Goal: Transaction & Acquisition: Purchase product/service

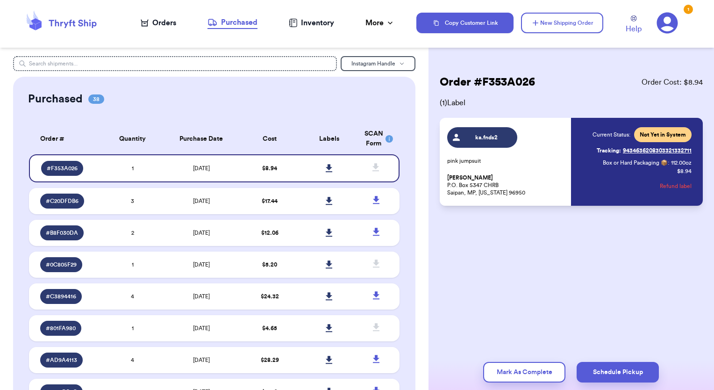
click at [159, 22] on div "Orders" at bounding box center [158, 22] width 35 height 11
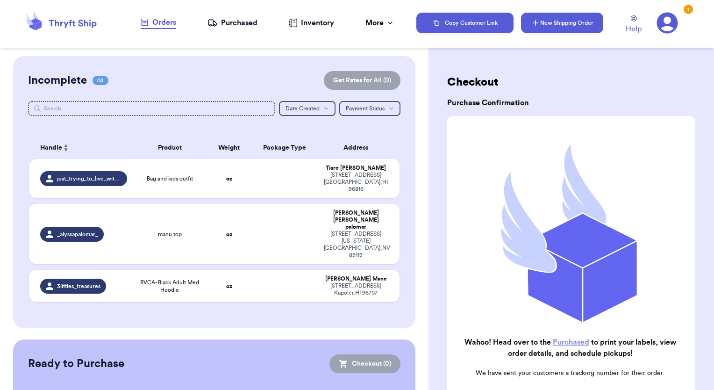
click at [534, 30] on button "New Shipping Order" at bounding box center [562, 23] width 82 height 21
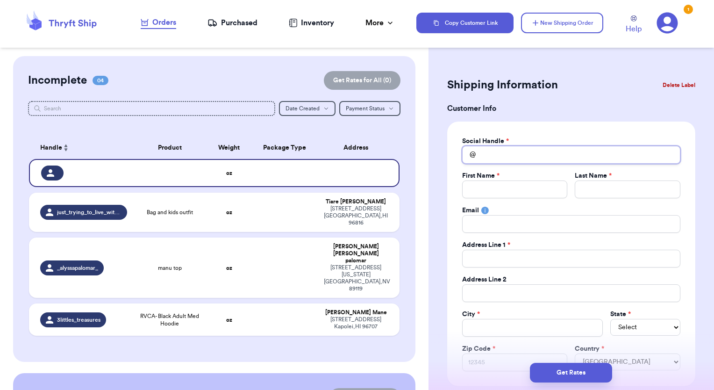
click at [489, 152] on input "Total Amount Paid" at bounding box center [571, 155] width 218 height 18
type input "g"
type input "ge"
type input "g"
type input "m"
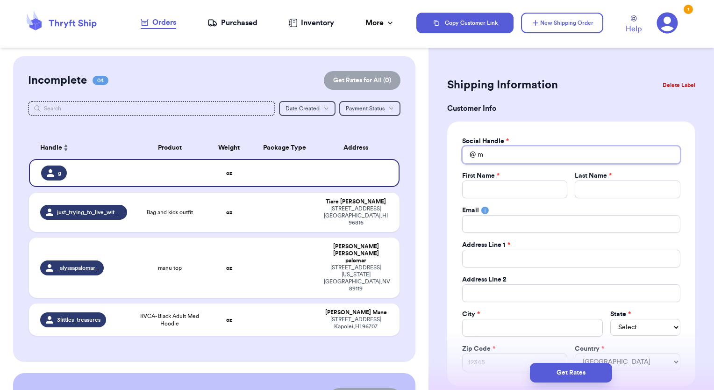
type input "ma"
type input "mam"
type input "mami"
type input "mam"
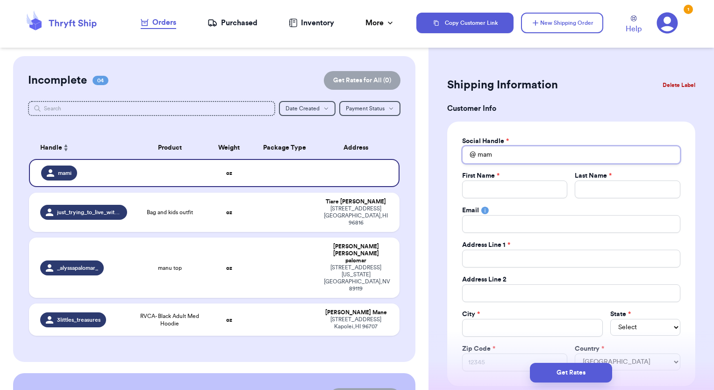
type input "mamg"
type input "mamge"
type input "mamgem"
type input "mamgemi"
type input "mamgem"
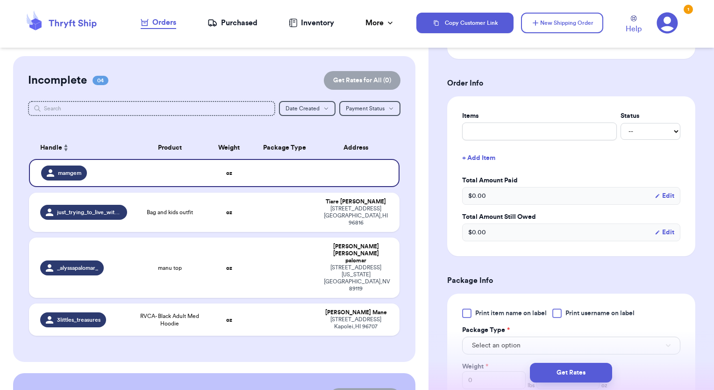
scroll to position [467, 0]
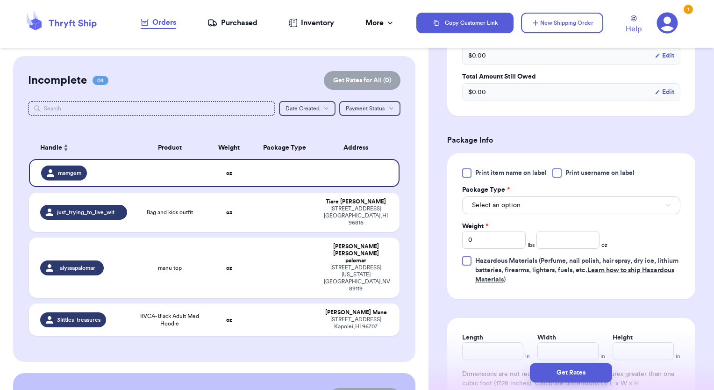
type input "mamgem"
click at [500, 205] on span "Select an option" at bounding box center [496, 204] width 49 height 9
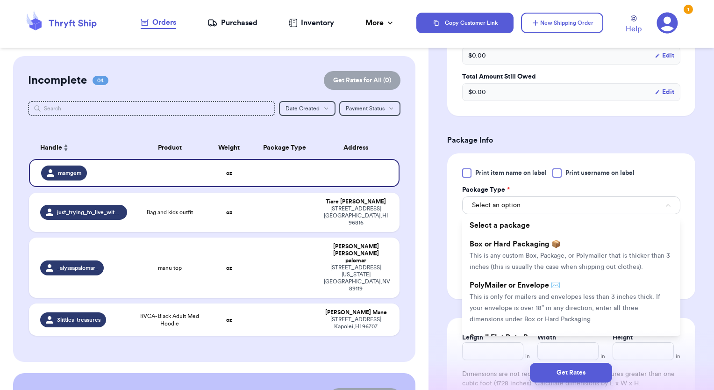
click at [502, 289] on span "PolyMailer or Envelope ✉️" at bounding box center [514, 284] width 91 height 7
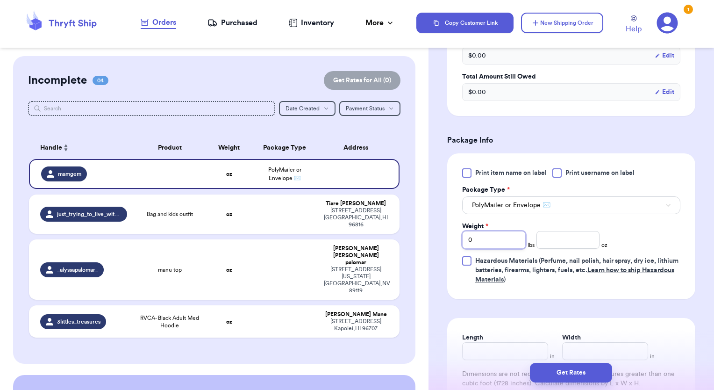
drag, startPoint x: 477, startPoint y: 234, endPoint x: 447, endPoint y: 234, distance: 29.9
click at [447, 234] on div "Print item name on label Print username on label Package Type * PolyMailer or E…" at bounding box center [571, 226] width 248 height 146
type input "2"
type input "6"
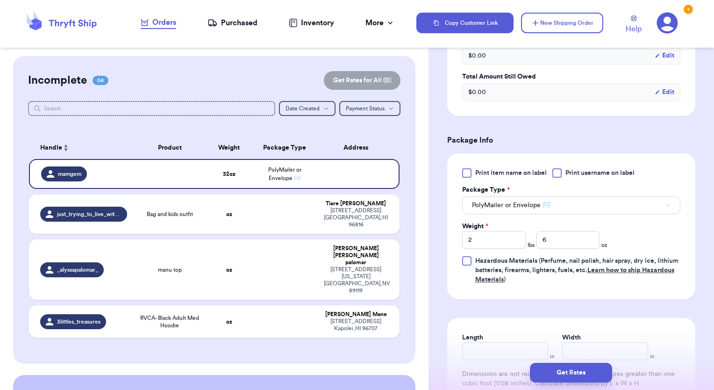
click at [556, 171] on div at bounding box center [556, 172] width 9 height 9
click at [0, 0] on input "Print username on label" at bounding box center [0, 0] width 0 height 0
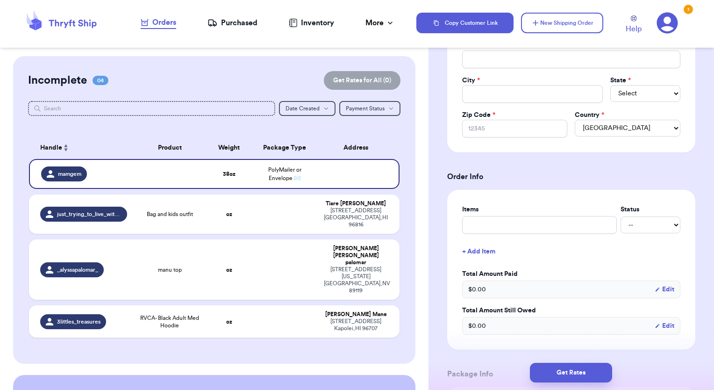
scroll to position [0, 0]
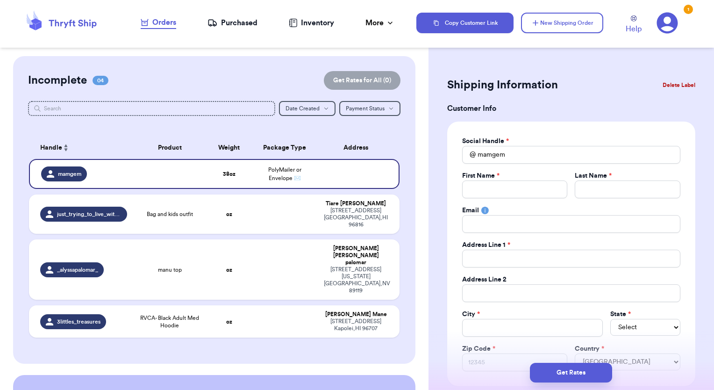
click at [240, 83] on div "Incomplete 04 Get Rates for All ( 0 )" at bounding box center [214, 80] width 373 height 19
click at [549, 25] on button "New Shipping Order" at bounding box center [562, 23] width 82 height 21
type input "0"
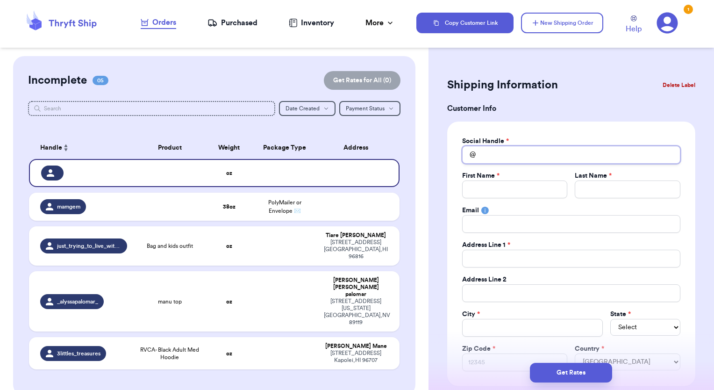
click at [498, 156] on input "Total Amount Paid" at bounding box center [571, 155] width 218 height 18
type input "t"
type input "tn"
type input "t"
type input "th"
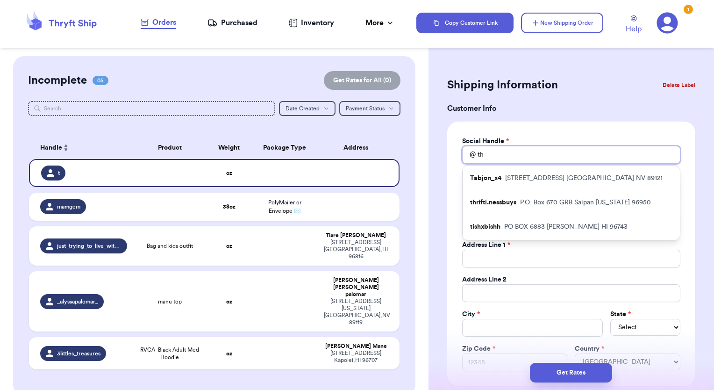
type input "thr"
click at [503, 183] on p "thrifti.nessbuys" at bounding box center [493, 177] width 46 height 9
type input "thrifti.nessbuys"
type input "Wynessa"
type input "Jack"
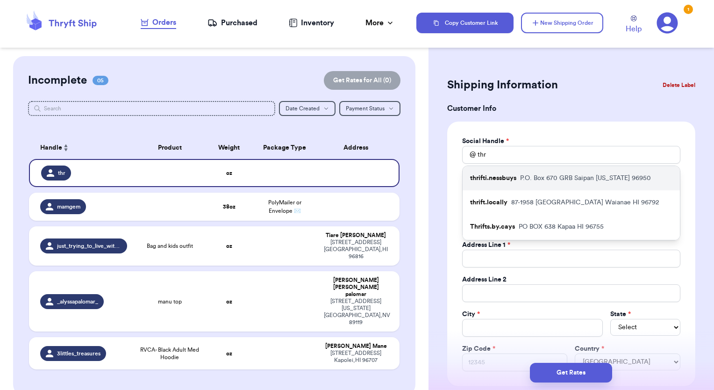
type input "[EMAIL_ADDRESS][DOMAIN_NAME]"
type input "P.O. Box 670 GRB"
type input "Saipan"
select select "MP"
type input "96950"
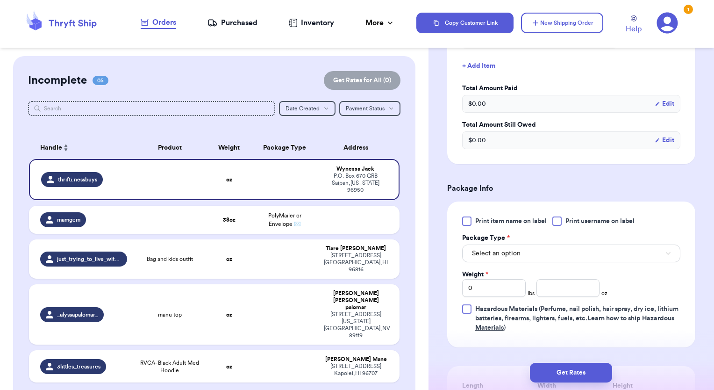
scroll to position [420, 0]
click at [522, 248] on button "Select an option" at bounding box center [571, 252] width 218 height 18
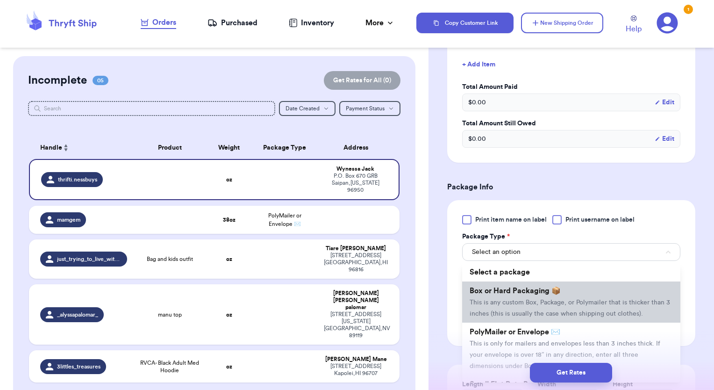
click at [510, 304] on li "Box or Hard Packaging 📦 This is any custom Box, Package, or Polymailer that is …" at bounding box center [571, 301] width 218 height 41
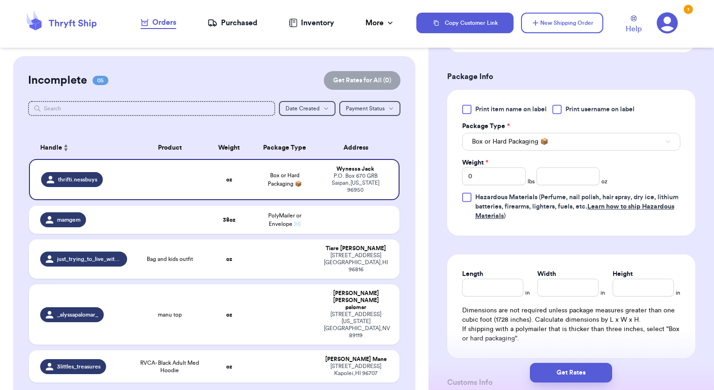
scroll to position [560, 0]
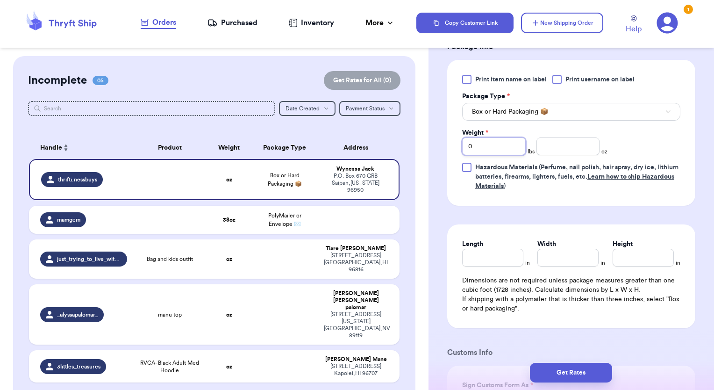
drag, startPoint x: 492, startPoint y: 147, endPoint x: 433, endPoint y: 146, distance: 58.4
click at [434, 147] on div "Shipping Information Delete Label Customer Info Social Handle * @ thrifti.nessb…" at bounding box center [570, 172] width 285 height 1353
type input "3"
type input "36"
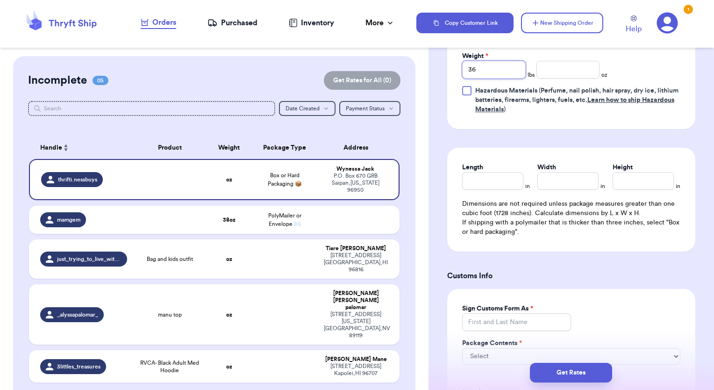
scroll to position [654, 0]
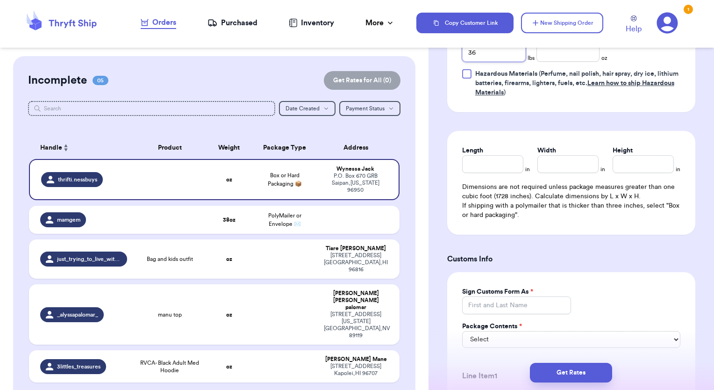
type input "36"
click at [533, 303] on input "Sign Customs Form As *" at bounding box center [516, 305] width 109 height 18
type input "[PERSON_NAME]"
type input "pink jumpsuit"
type input "0"
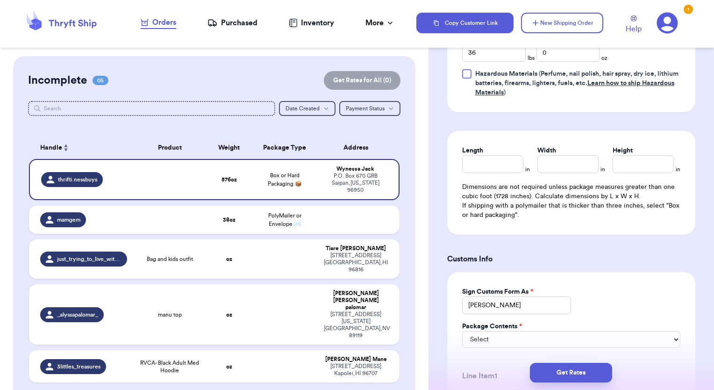
type input "Cotton T-Shirts"
type input "6109.10.0042"
type input "112"
type input "1.00"
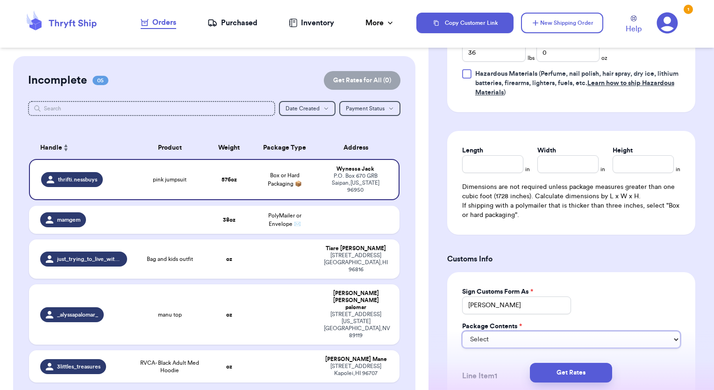
click at [515, 339] on select "Select Merchandise Gift Documents" at bounding box center [571, 339] width 218 height 17
select select "MERCHANDISE"
click at [462, 331] on select "Select Merchandise Gift Documents" at bounding box center [571, 339] width 218 height 17
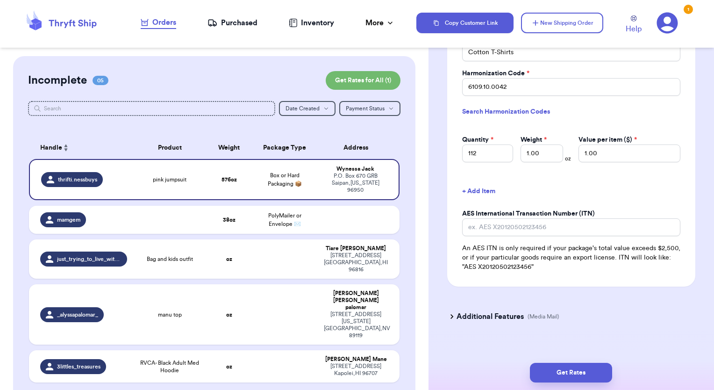
scroll to position [1034, 0]
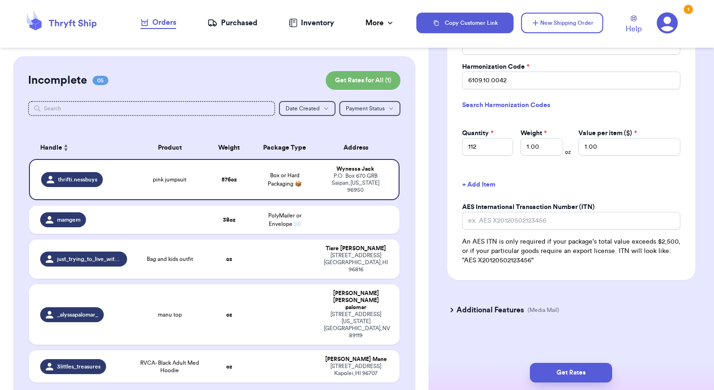
click at [631, 177] on button "+ Add Item" at bounding box center [571, 184] width 226 height 21
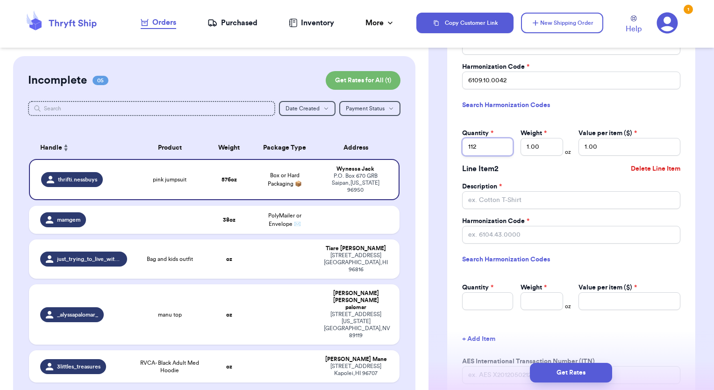
drag, startPoint x: 493, startPoint y: 143, endPoint x: 448, endPoint y: 143, distance: 44.8
click at [448, 143] on div "Sign Customs Form As * [PERSON_NAME] Package Contents * Merchandise Gift Docume…" at bounding box center [571, 163] width 248 height 542
click at [650, 109] on link "Search Harmonization Codes" at bounding box center [571, 105] width 218 height 17
type input "148"
type input "4"
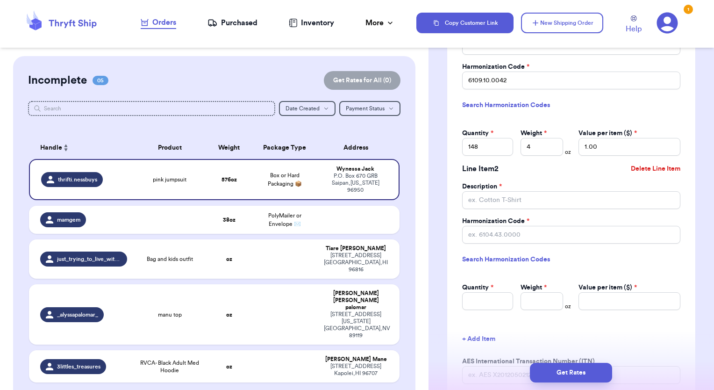
click at [618, 108] on link "Search Harmonization Codes" at bounding box center [571, 105] width 218 height 17
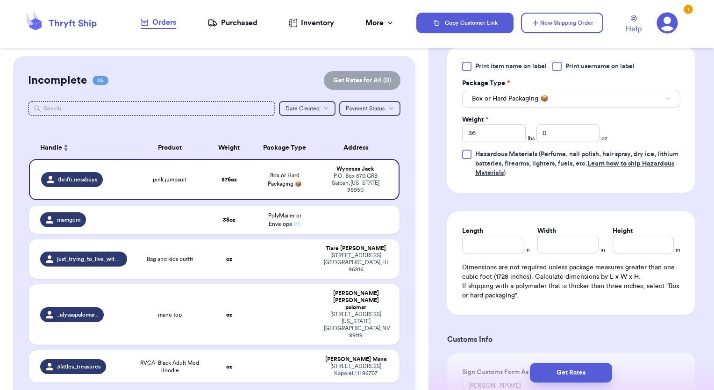
scroll to position [533, 0]
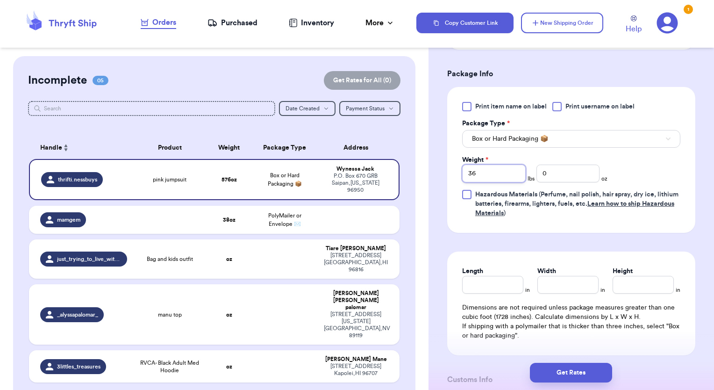
drag, startPoint x: 469, startPoint y: 174, endPoint x: 446, endPoint y: 174, distance: 22.9
click at [446, 174] on div "Shipping Information Delete Label Customer Info Social Handle * @ thrifti.nessb…" at bounding box center [570, 285] width 285 height 1525
type input "37"
click at [637, 158] on div "Print item name on label Print username on label Package Type * Box or Hard Pac…" at bounding box center [571, 160] width 218 height 116
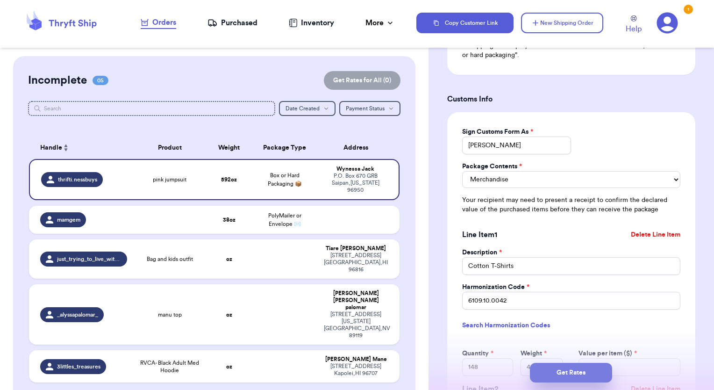
click at [568, 374] on button "Get Rates" at bounding box center [571, 372] width 82 height 20
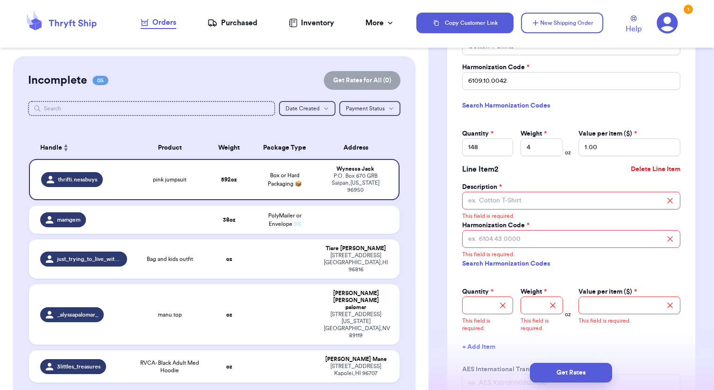
scroll to position [895, 0]
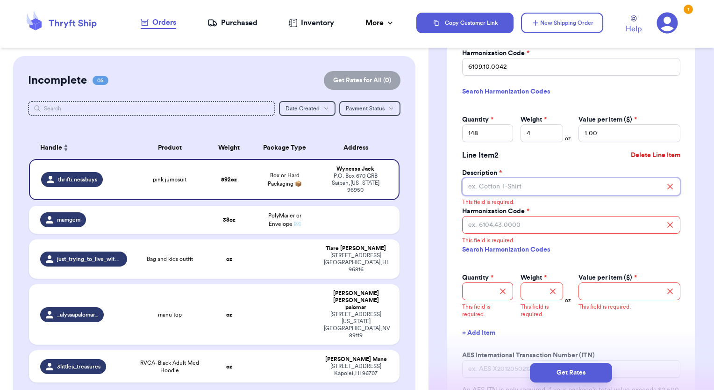
click at [500, 193] on input "Description *" at bounding box center [571, 186] width 218 height 18
type input "Cotton Shirts"
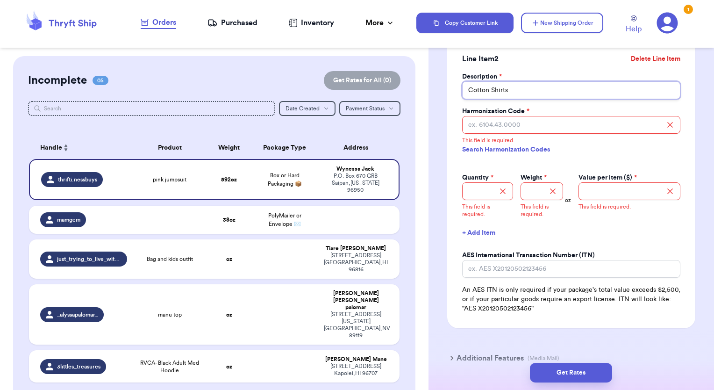
scroll to position [996, 0]
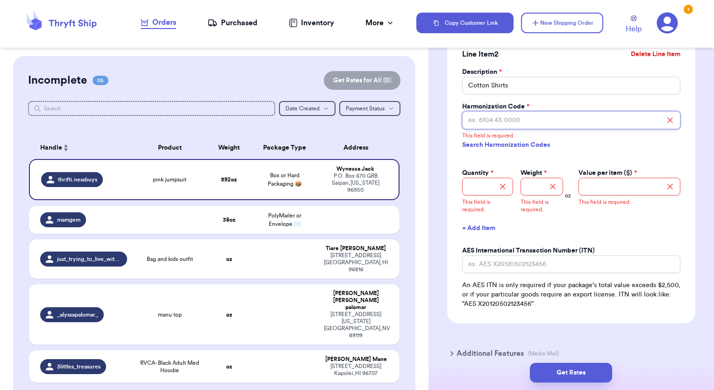
click at [490, 127] on input "Harmonization Code *" at bounding box center [571, 120] width 218 height 18
type input "6109.10"
click at [514, 139] on div "Description * Cotton Shirts Harmonization Code * 6109.10 Search Harmonization C…" at bounding box center [571, 133] width 218 height 132
click at [478, 195] on input "Quantity *" at bounding box center [487, 186] width 51 height 18
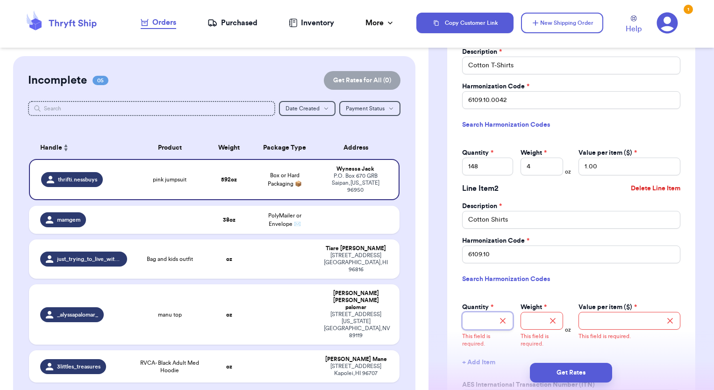
scroll to position [902, 0]
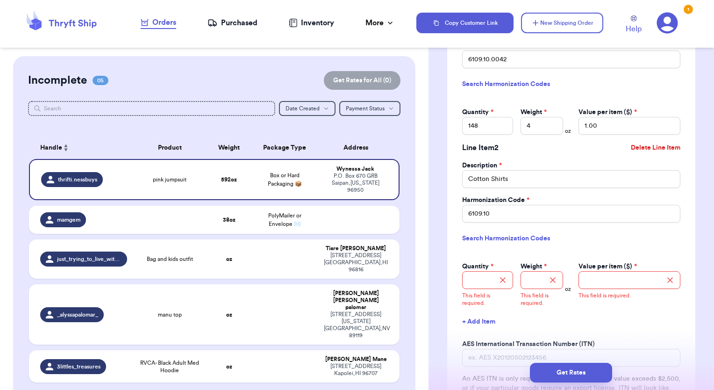
click at [647, 154] on button "Delete Line Item" at bounding box center [655, 147] width 57 height 21
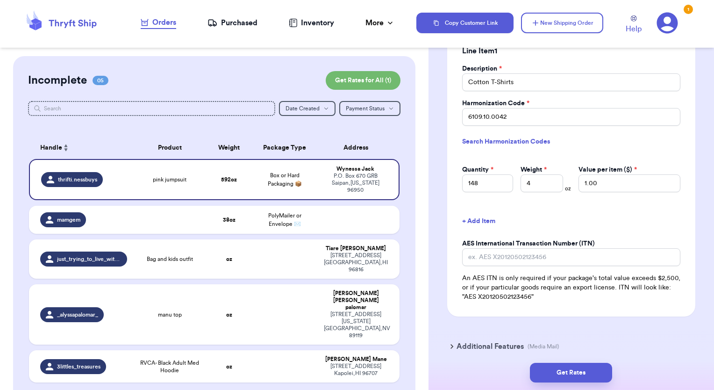
scroll to position [894, 0]
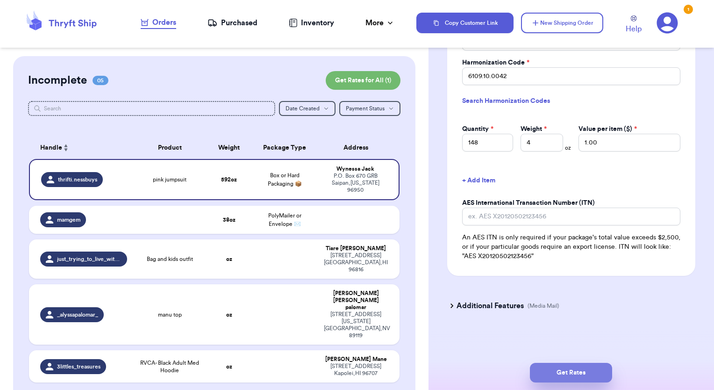
click at [578, 372] on button "Get Rates" at bounding box center [571, 372] width 82 height 20
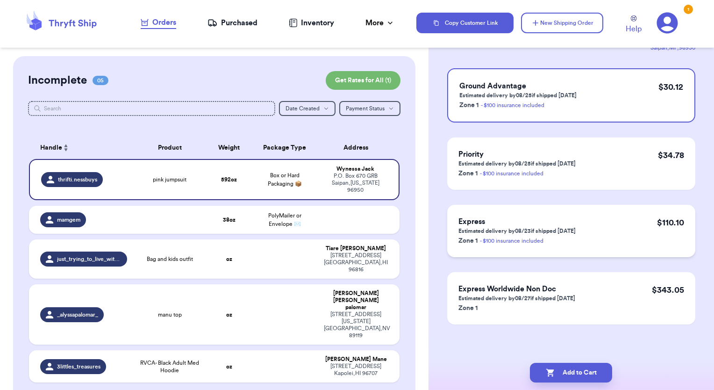
scroll to position [0, 0]
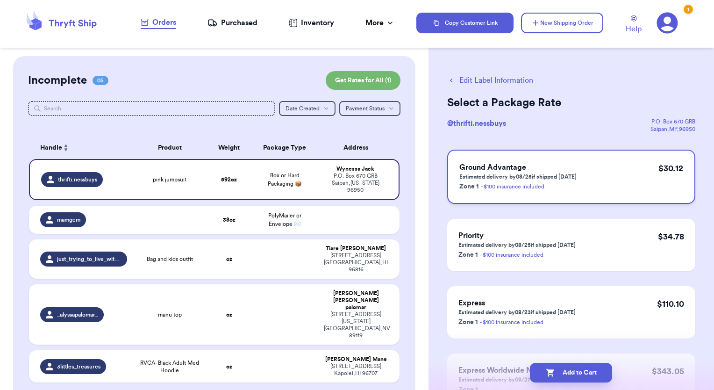
click at [511, 169] on span "Ground Advantage" at bounding box center [492, 166] width 67 height 7
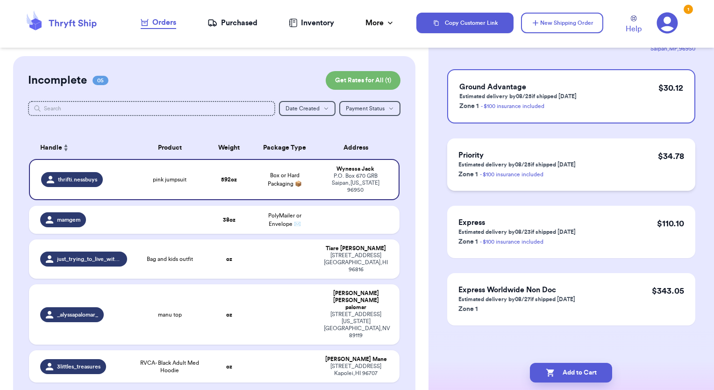
scroll to position [80, 0]
click at [600, 369] on button "Add to Cart" at bounding box center [571, 372] width 82 height 20
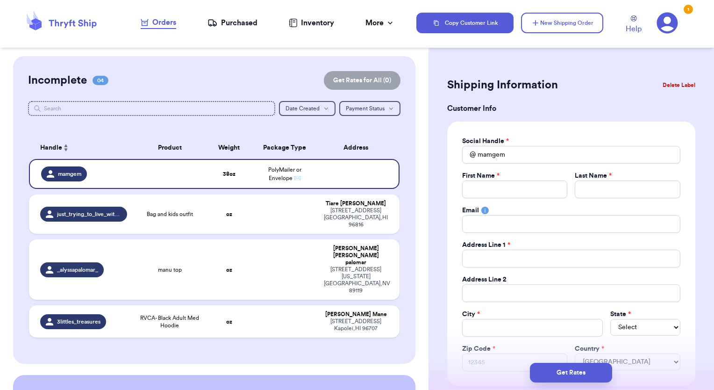
scroll to position [96, 0]
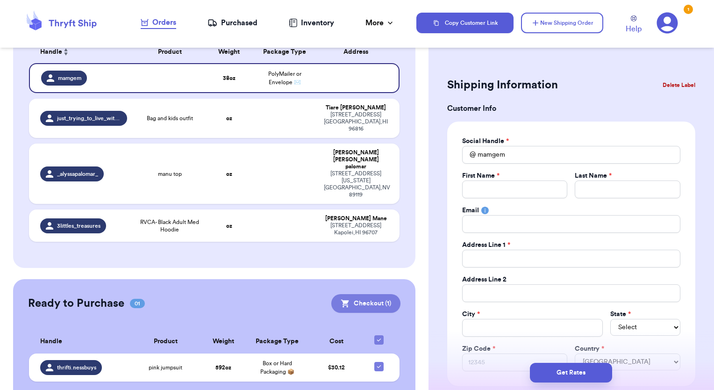
click at [366, 294] on button "Checkout ( 1 )" at bounding box center [365, 303] width 69 height 19
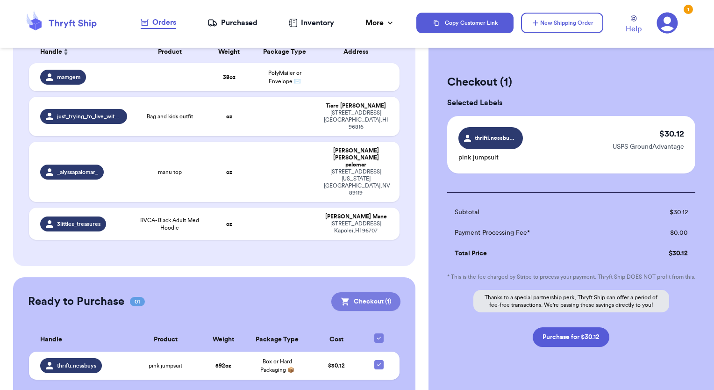
scroll to position [94, 0]
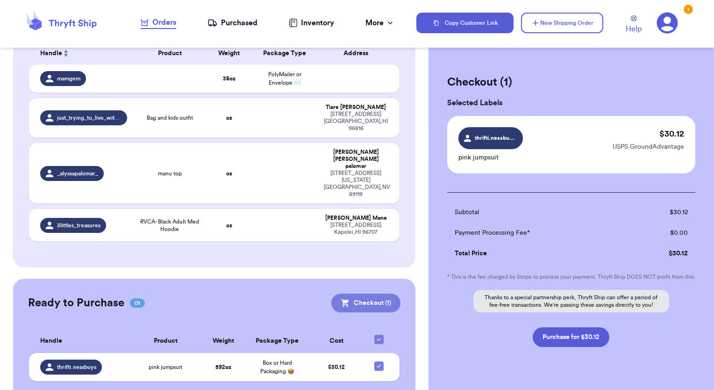
click at [351, 293] on button "Checkout ( 1 )" at bounding box center [365, 302] width 69 height 19
click at [574, 347] on button "Purchase for $30.12" at bounding box center [570, 337] width 77 height 20
checkbox input "false"
checkbox input "true"
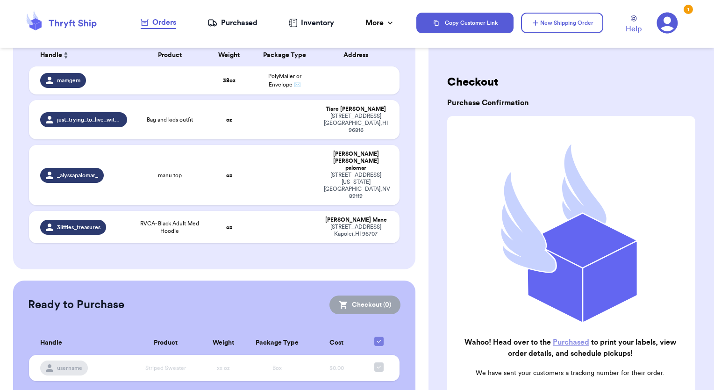
scroll to position [0, 0]
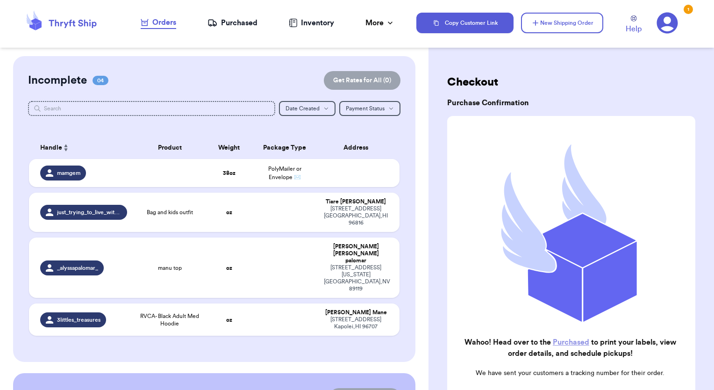
click at [318, 25] on div "Inventory" at bounding box center [311, 22] width 45 height 11
